Goal: Task Accomplishment & Management: Use online tool/utility

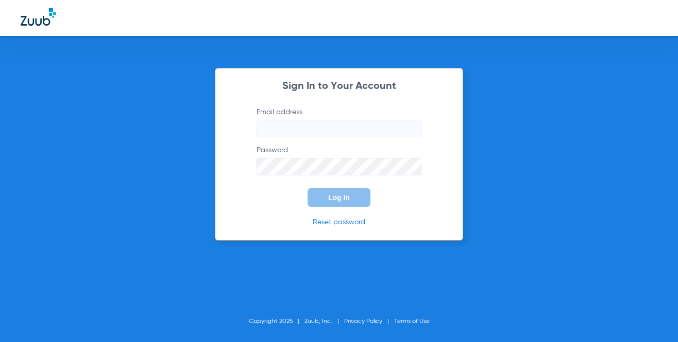
type input "[EMAIL_ADDRESS][DOMAIN_NAME]"
click at [333, 197] on span "Log In" at bounding box center [339, 198] width 22 height 8
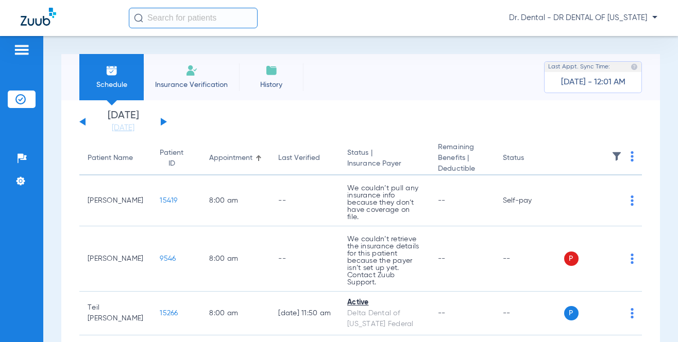
click at [164, 119] on div "[DATE] [DATE] [DATE] [DATE] [DATE] [DATE] [DATE] [DATE] [DATE] [DATE] [DATE] [D…" at bounding box center [123, 122] width 88 height 23
click at [164, 123] on button at bounding box center [164, 122] width 6 height 8
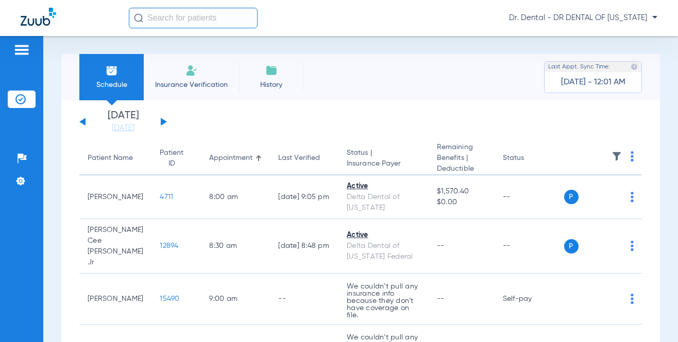
click at [630, 157] on img at bounding box center [631, 156] width 3 height 10
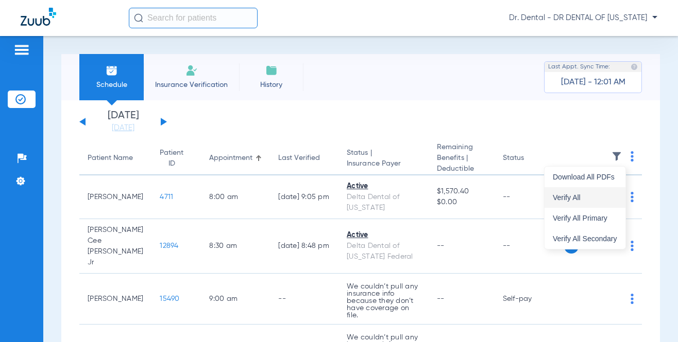
click at [588, 198] on span "Verify All" at bounding box center [585, 197] width 64 height 7
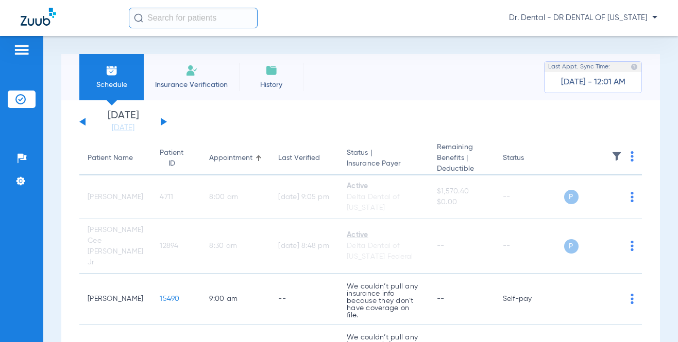
scroll to position [103, 0]
